Goal: Check status: Check status

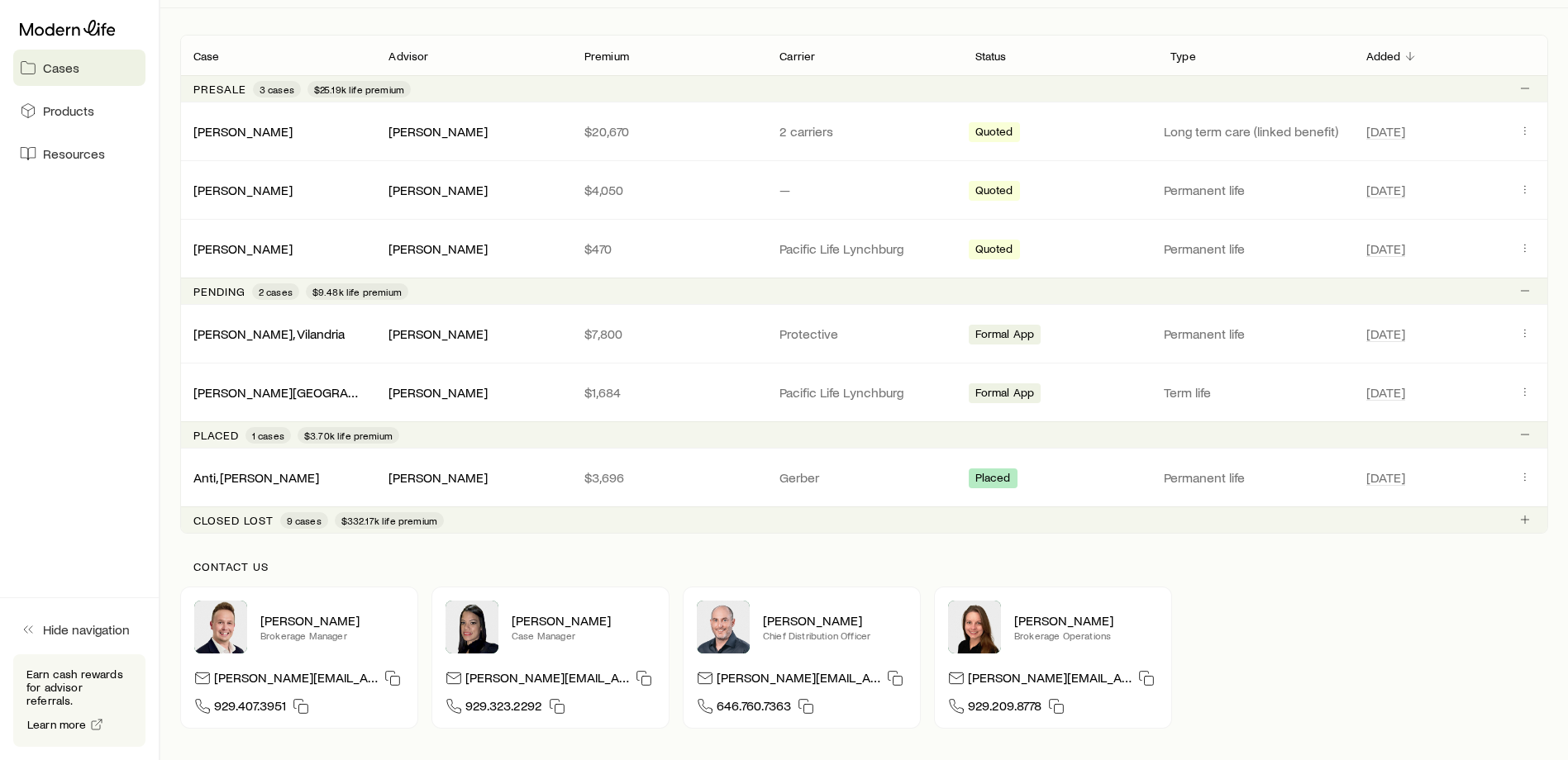
scroll to position [316, 0]
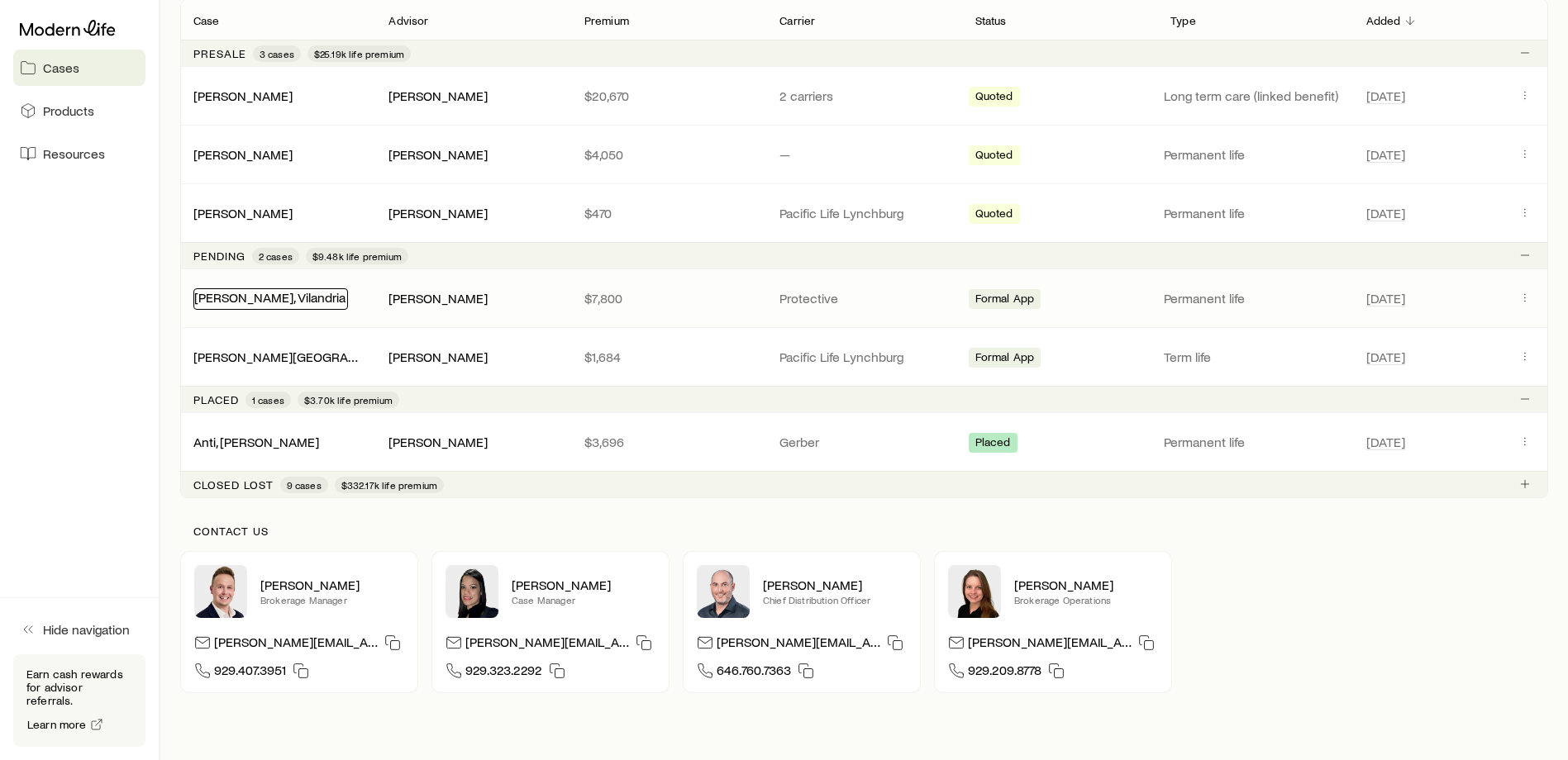
click at [279, 301] on link "[PERSON_NAME], Vilandria" at bounding box center [270, 296] width 151 height 15
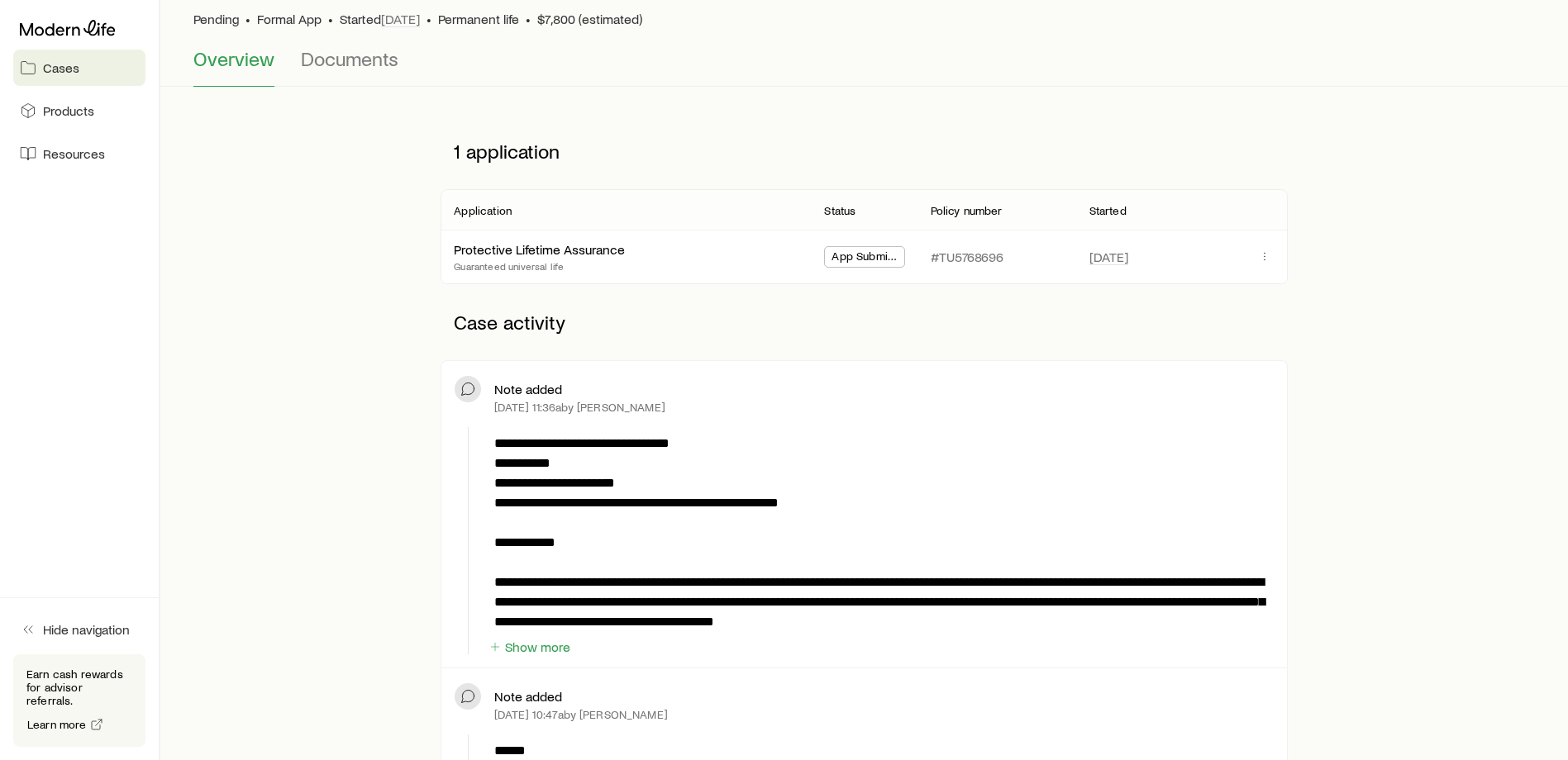
scroll to position [124, 0]
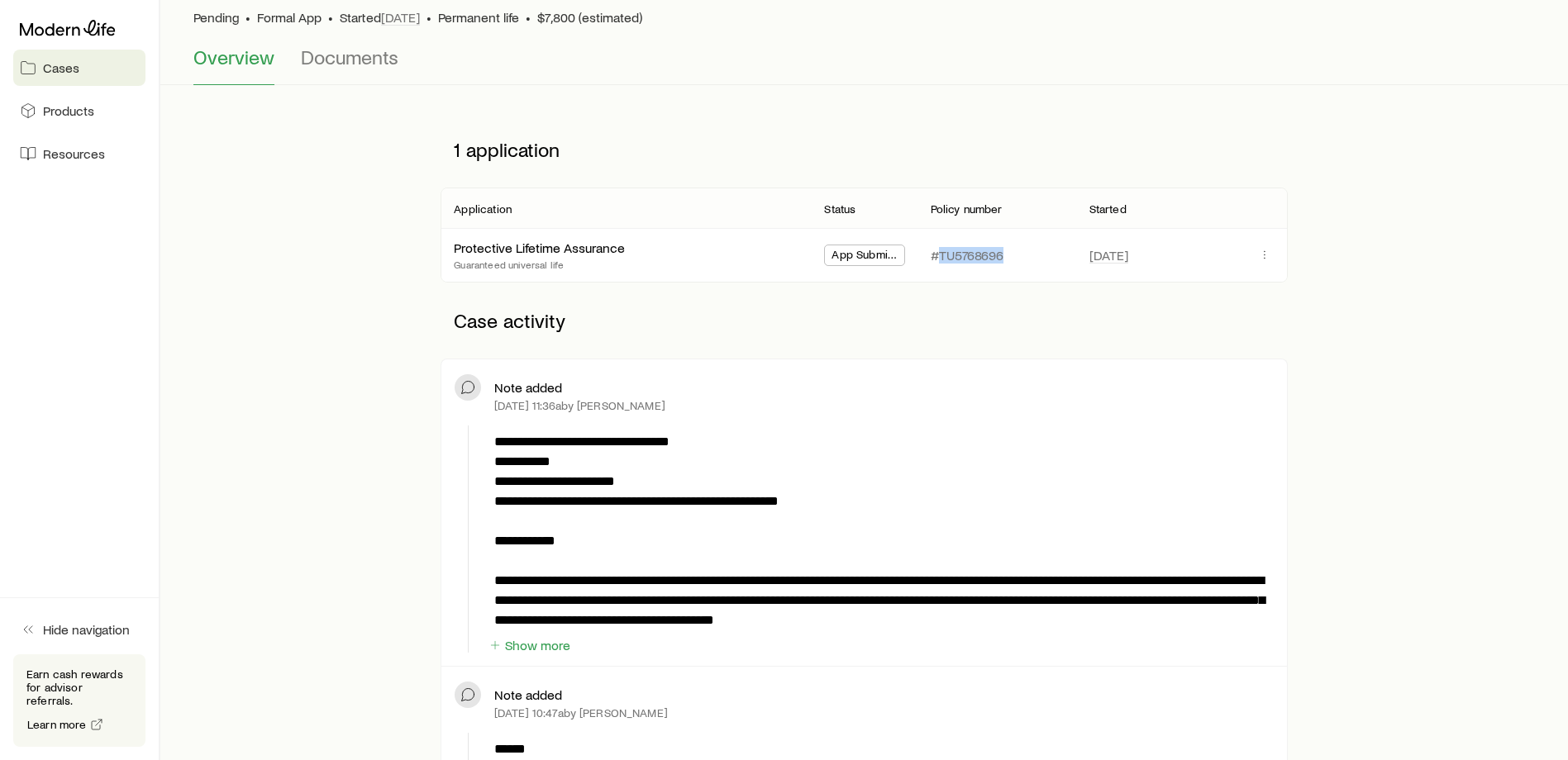
drag, startPoint x: 1020, startPoint y: 254, endPoint x: 935, endPoint y: 260, distance: 85.2
click at [935, 260] on div "#TU5768696" at bounding box center [997, 255] width 132 height 53
copy p "TU5768696"
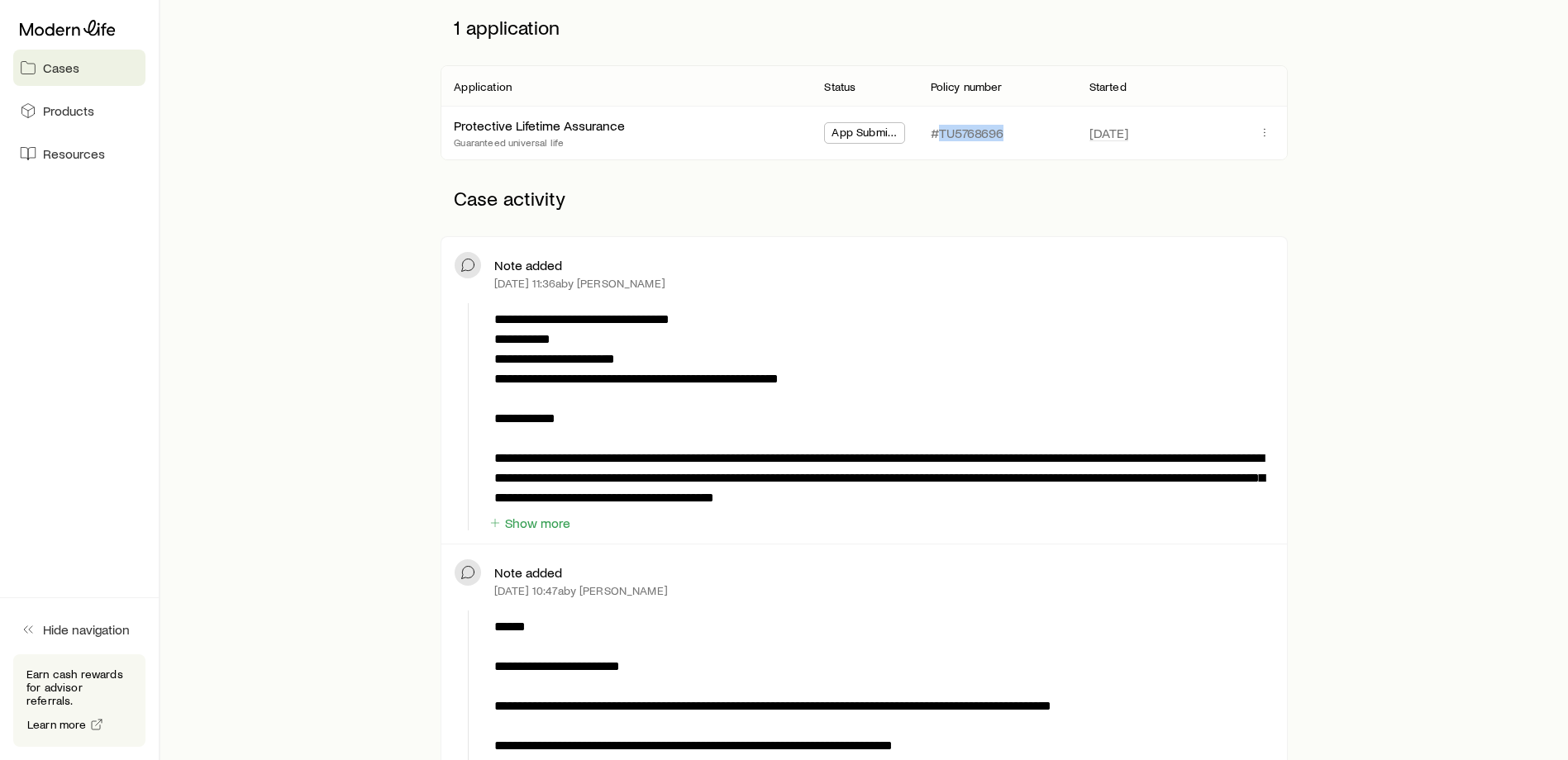
scroll to position [248, 0]
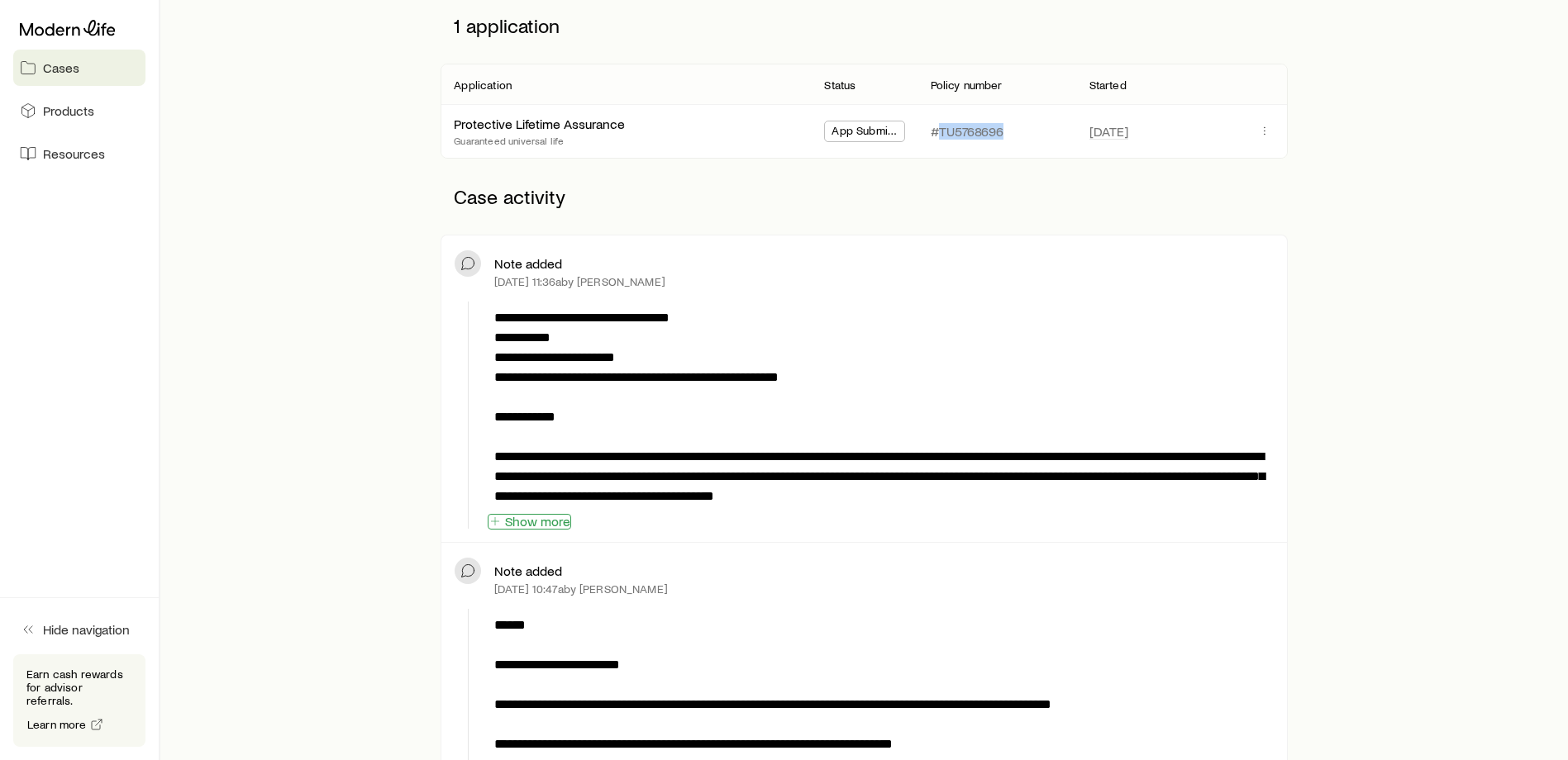
click at [543, 518] on button "Show more" at bounding box center [529, 522] width 83 height 15
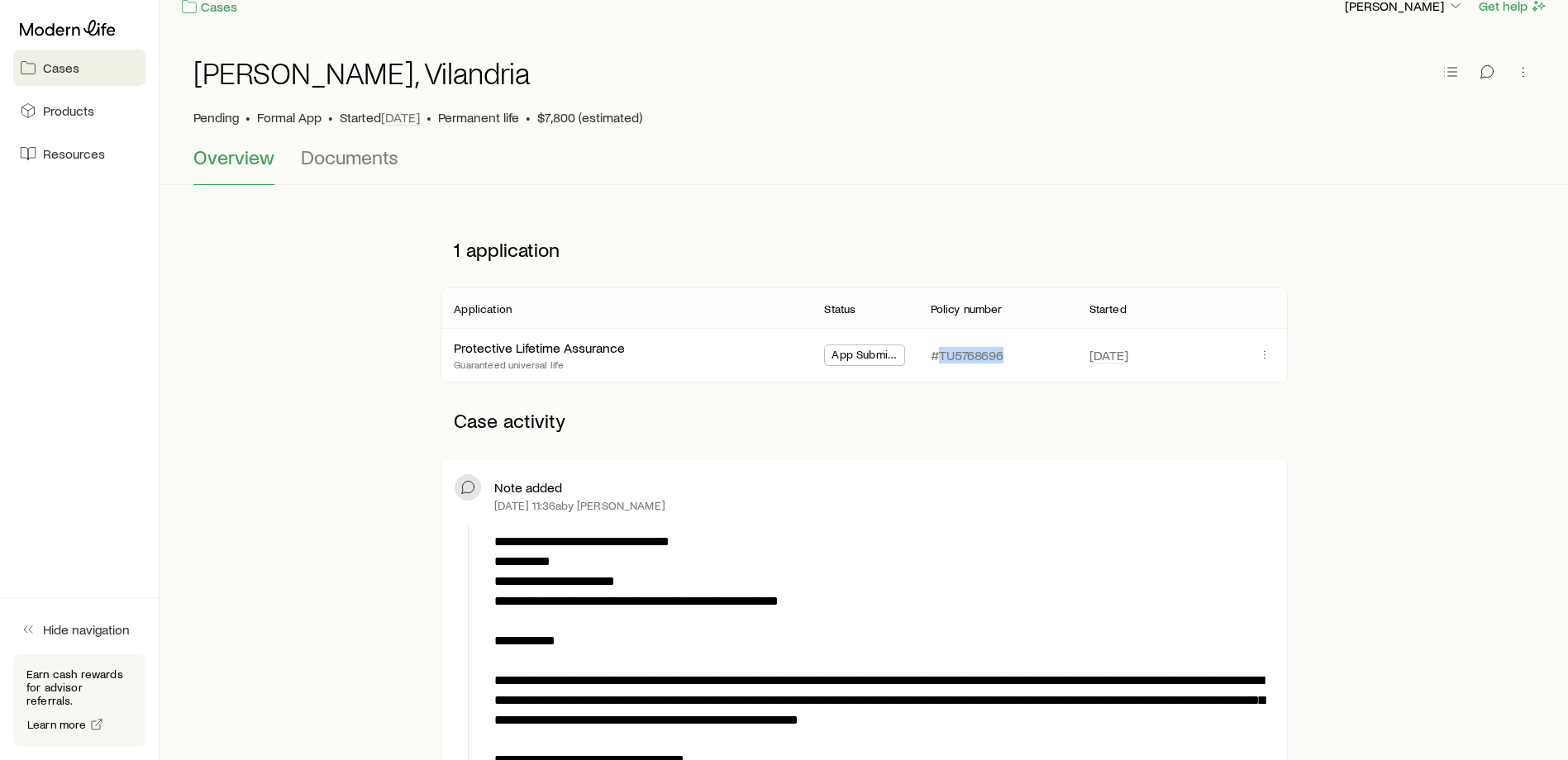
scroll to position [0, 0]
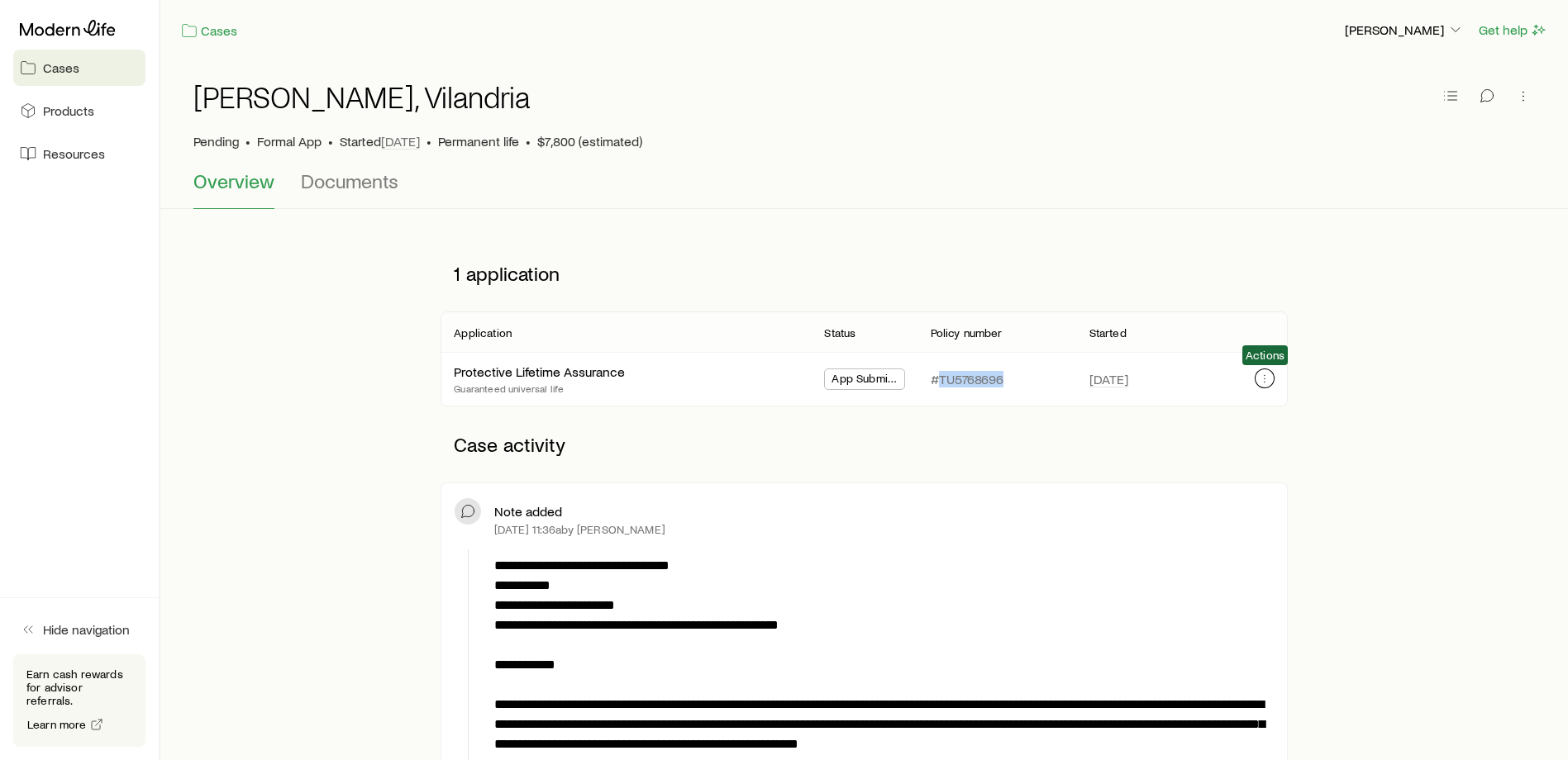
click at [1263, 382] on icon "button" at bounding box center [1264, 378] width 13 height 13
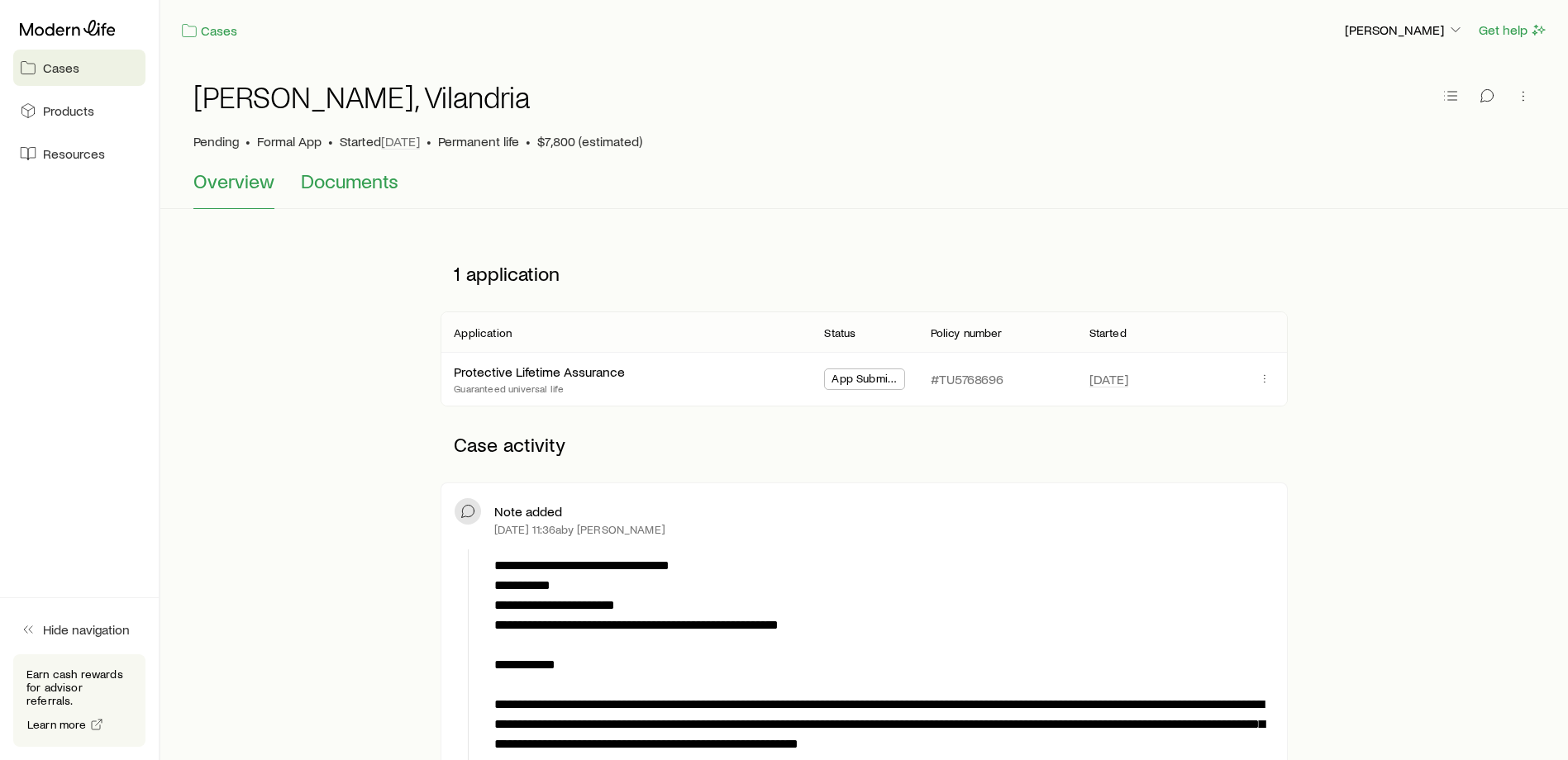
click at [362, 177] on span "Documents" at bounding box center [350, 181] width 98 height 23
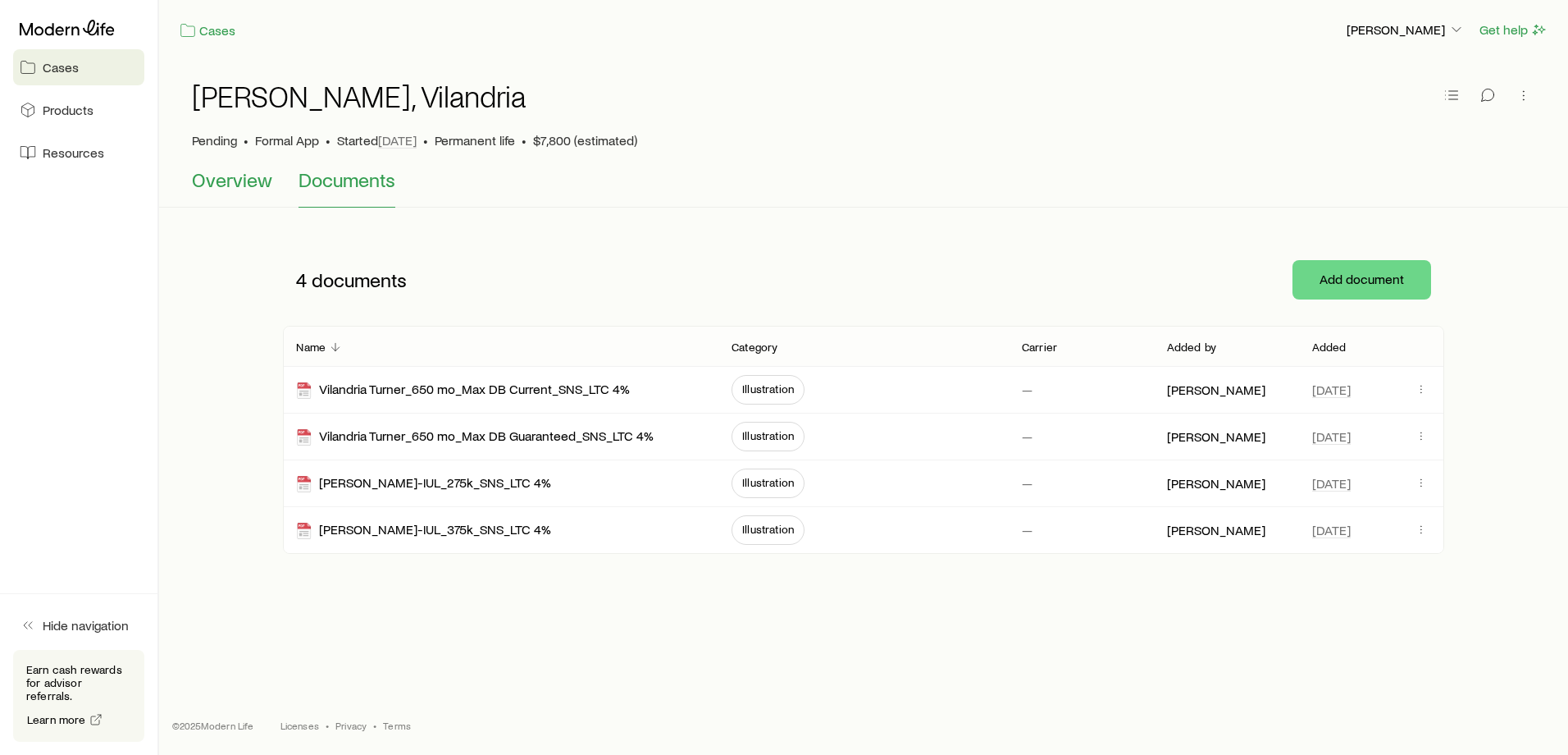
click at [240, 195] on button "Overview" at bounding box center [232, 188] width 80 height 39
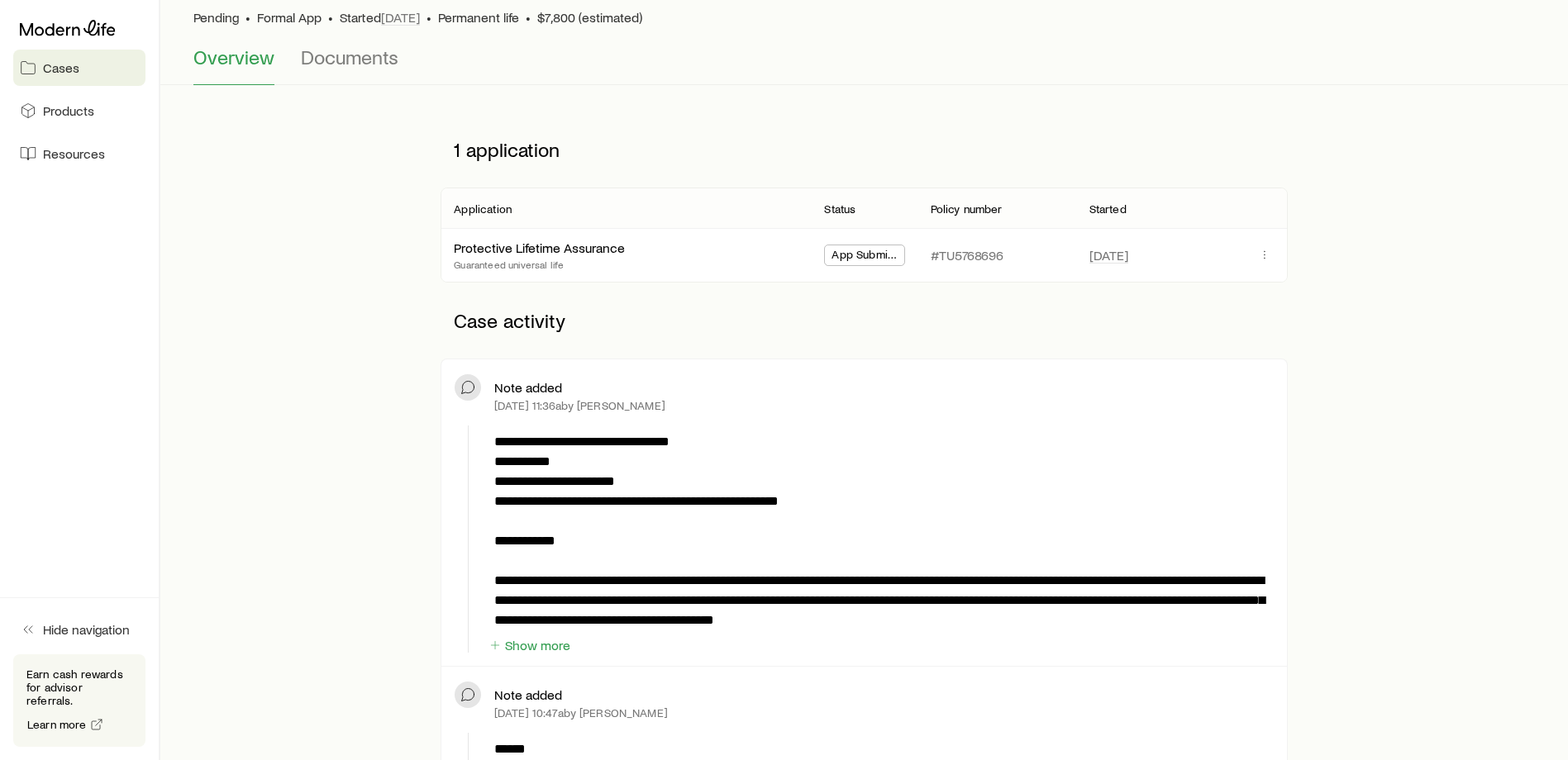
scroll to position [110, 0]
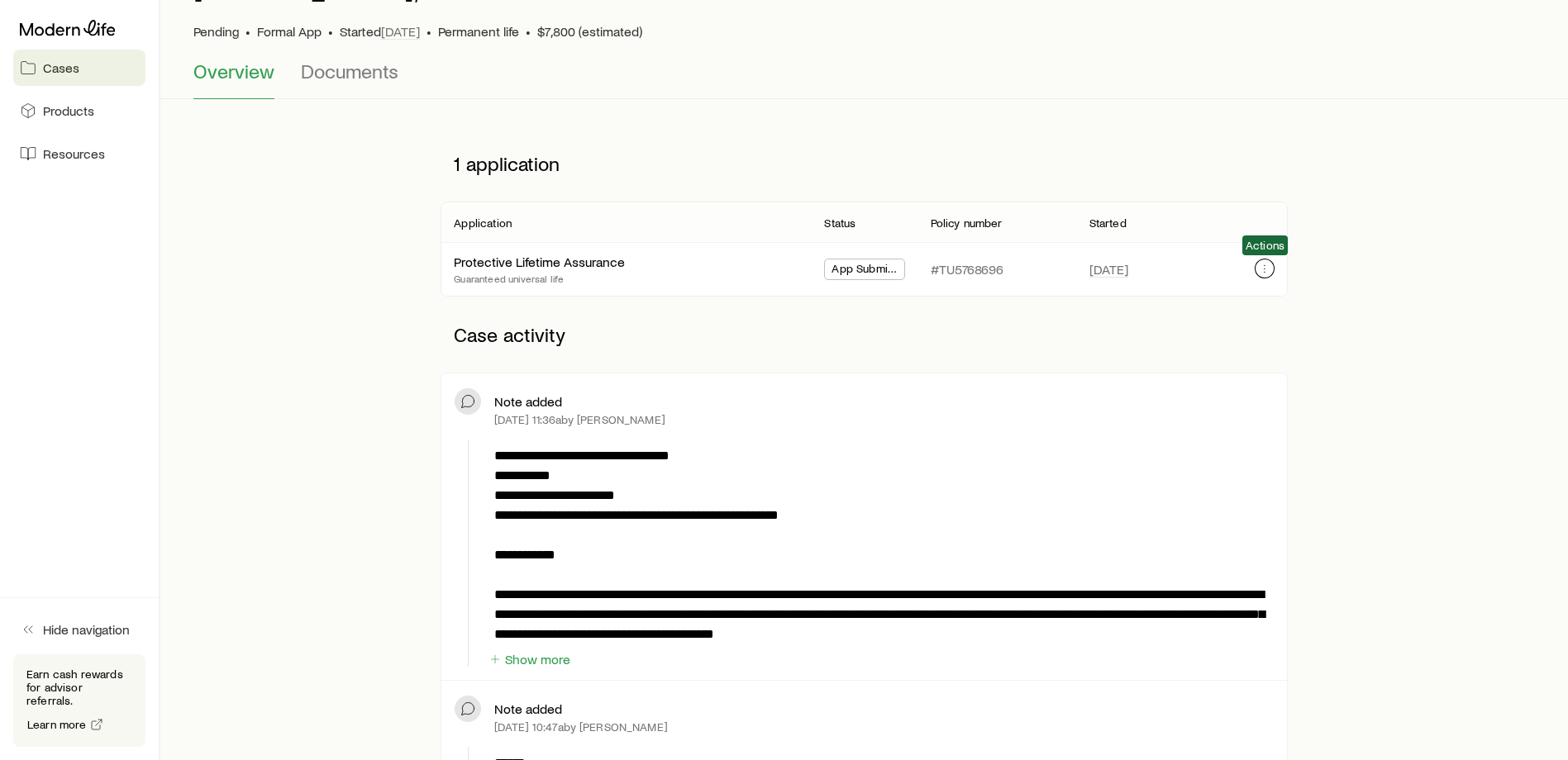
click at [1270, 266] on icon "button" at bounding box center [1264, 268] width 13 height 13
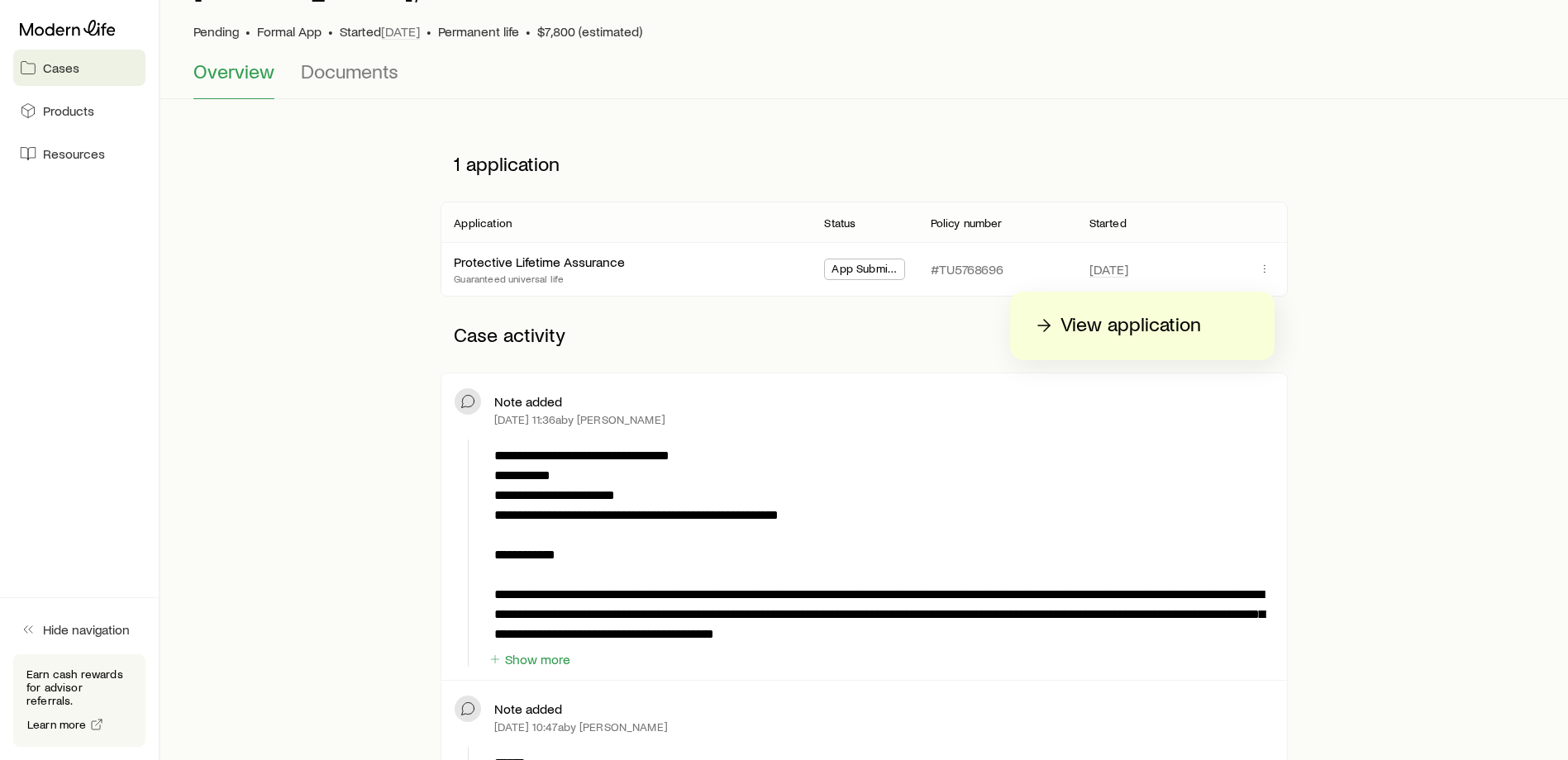
click at [1164, 326] on p "View application" at bounding box center [1131, 325] width 141 height 27
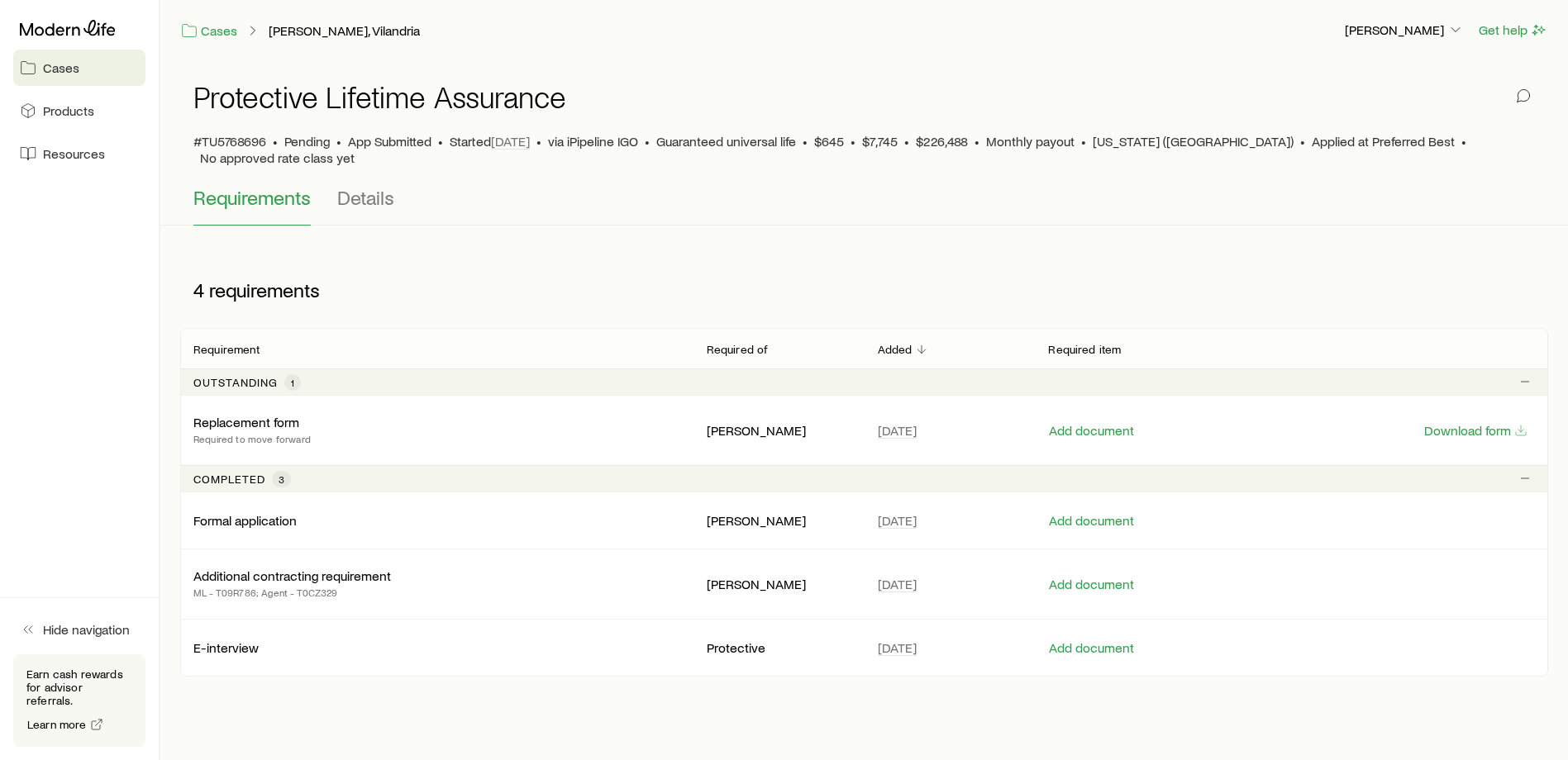
scroll to position [39, 0]
